Goal: Find contact information: Find contact information

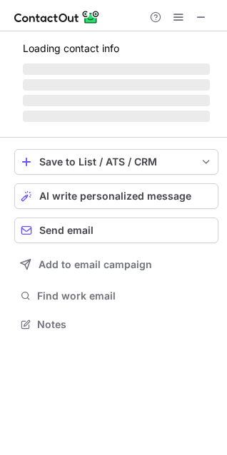
scroll to position [323, 227]
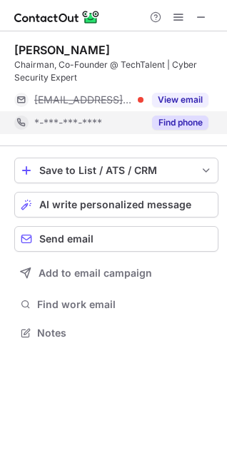
click at [180, 126] on button "Find phone" at bounding box center [180, 123] width 56 height 14
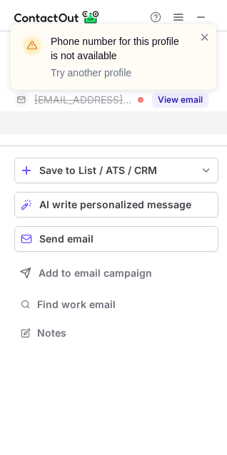
scroll to position [300, 227]
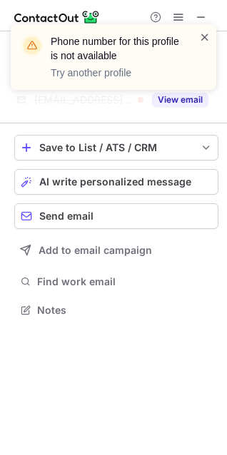
click at [201, 34] on span at bounding box center [204, 37] width 11 height 14
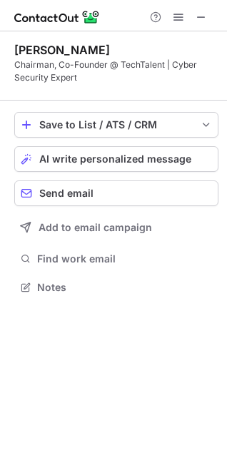
scroll to position [277, 227]
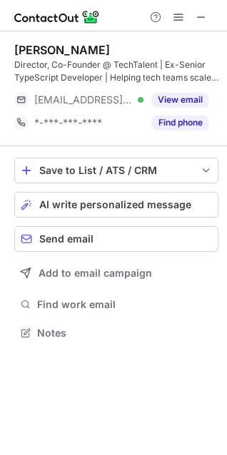
scroll to position [323, 227]
click at [203, 13] on span at bounding box center [200, 16] width 11 height 11
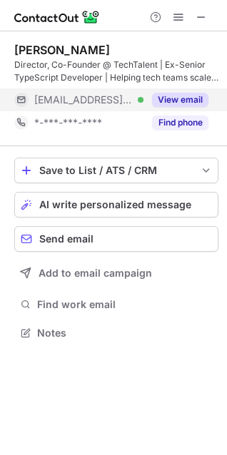
click at [182, 94] on button "View email" at bounding box center [180, 100] width 56 height 14
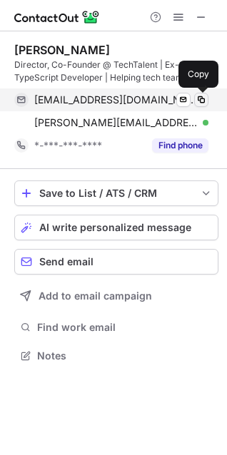
click at [200, 98] on span at bounding box center [200, 99] width 11 height 11
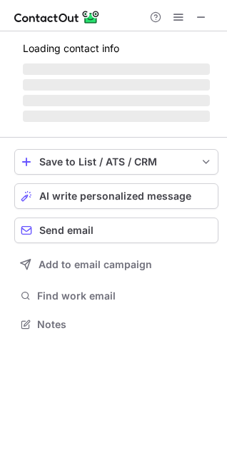
scroll to position [346, 227]
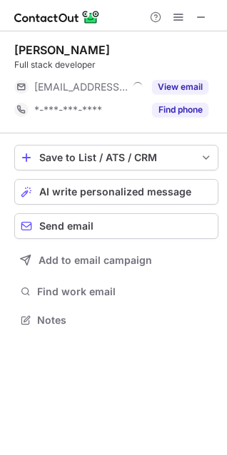
scroll to position [310, 227]
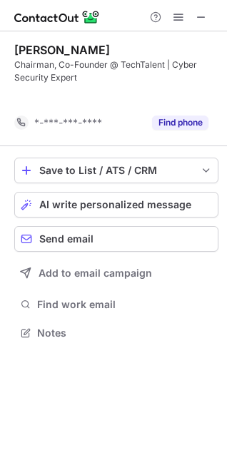
scroll to position [300, 227]
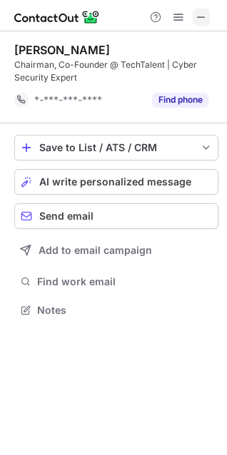
click at [201, 13] on span at bounding box center [200, 16] width 11 height 11
